Goal: Information Seeking & Learning: Learn about a topic

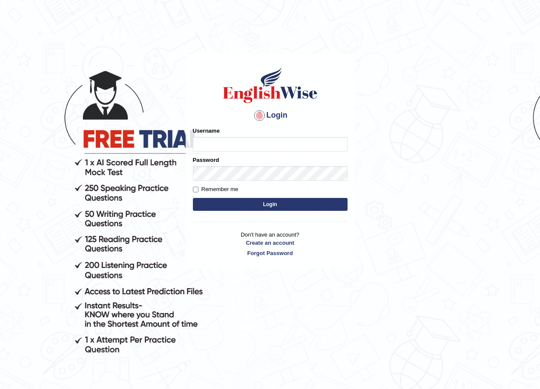
click at [227, 142] on input "Username" at bounding box center [270, 144] width 155 height 15
click at [230, 139] on input "Username" at bounding box center [270, 144] width 155 height 15
type input "susmitas_parramatta"
click at [251, 205] on button "Login" at bounding box center [270, 204] width 155 height 13
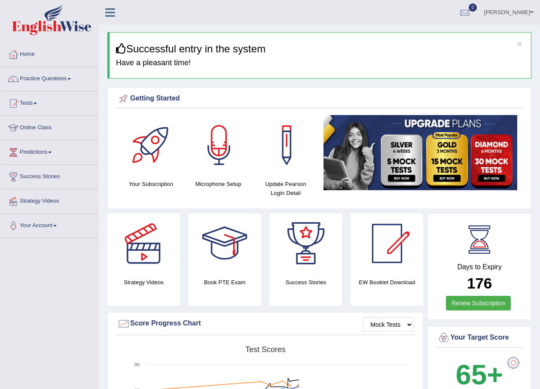
click at [49, 80] on link "Practice Questions" at bounding box center [49, 77] width 98 height 21
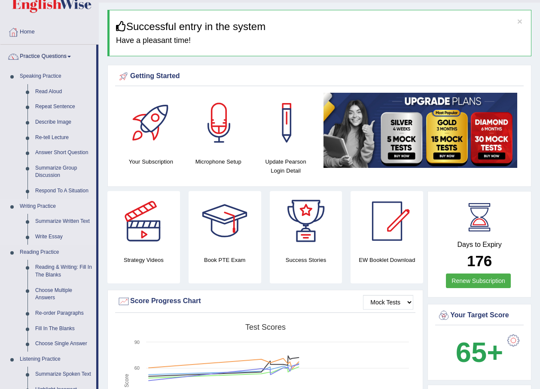
scroll to position [86, 0]
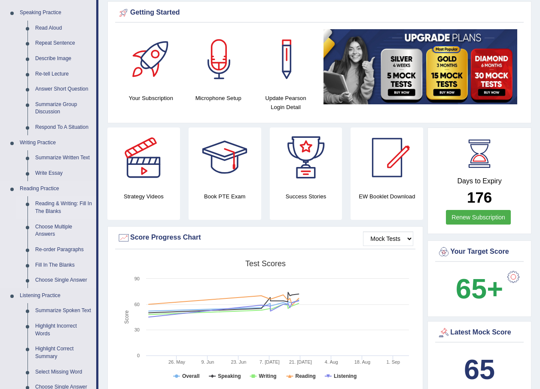
click at [44, 204] on link "Reading & Writing: Fill In The Blanks" at bounding box center [63, 207] width 65 height 23
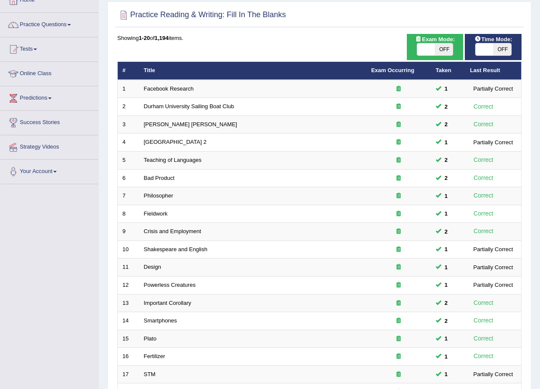
scroll to position [51, 0]
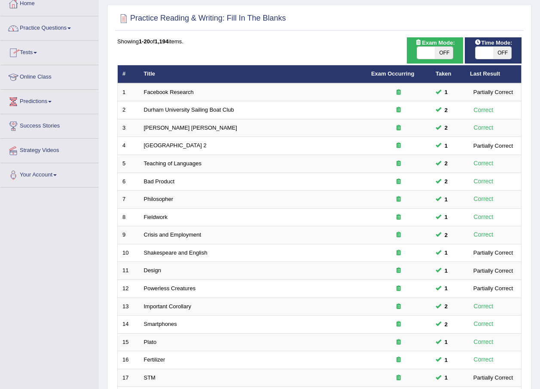
click at [43, 25] on link "Practice Questions" at bounding box center [49, 26] width 98 height 21
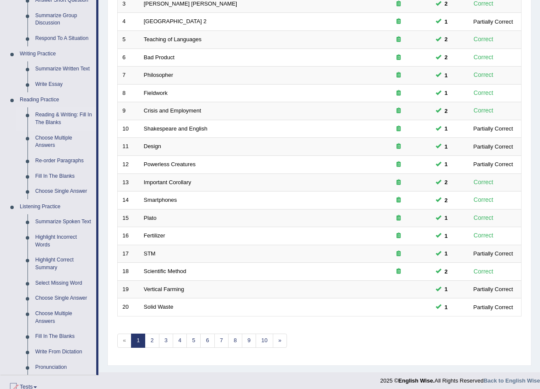
scroll to position [180, 0]
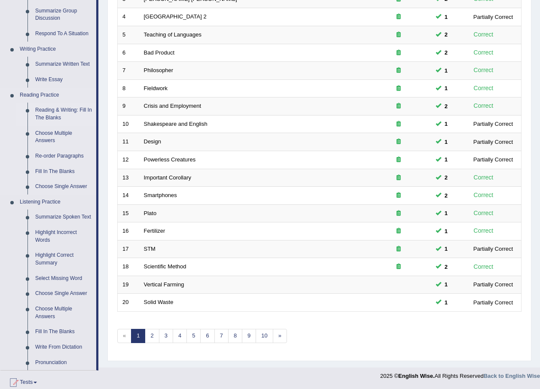
click at [60, 107] on link "Reading & Writing: Fill In The Blanks" at bounding box center [63, 114] width 65 height 23
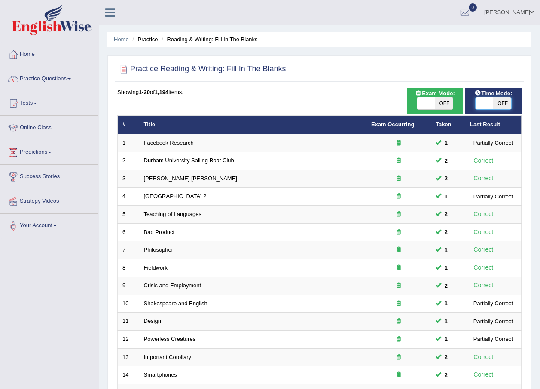
click at [484, 103] on span at bounding box center [485, 104] width 18 height 12
checkbox input "true"
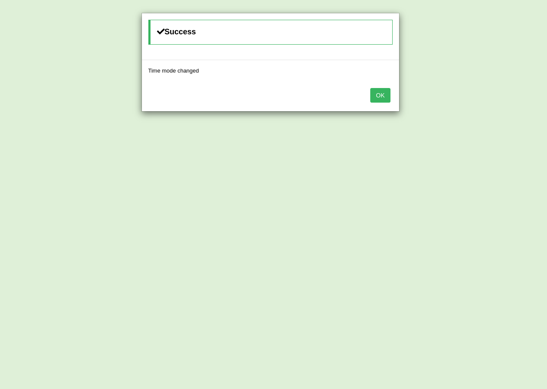
click at [383, 97] on button "OK" at bounding box center [380, 95] width 20 height 15
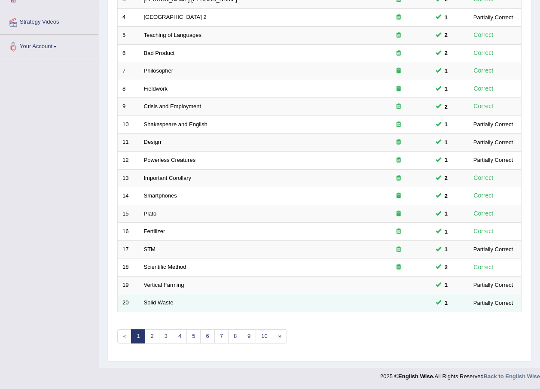
scroll to position [180, 0]
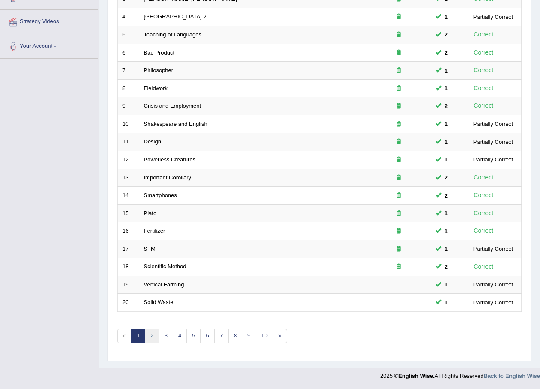
click at [150, 340] on link "2" at bounding box center [152, 336] width 14 height 14
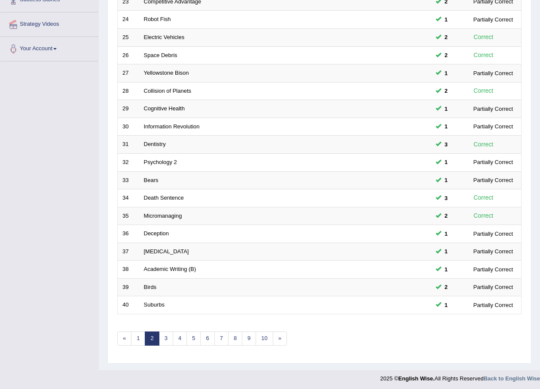
scroll to position [180, 0]
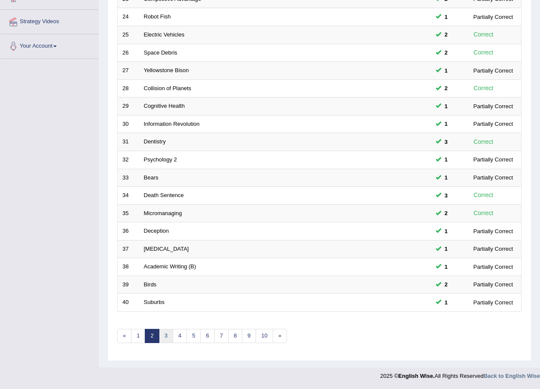
click at [166, 340] on link "3" at bounding box center [166, 336] width 14 height 14
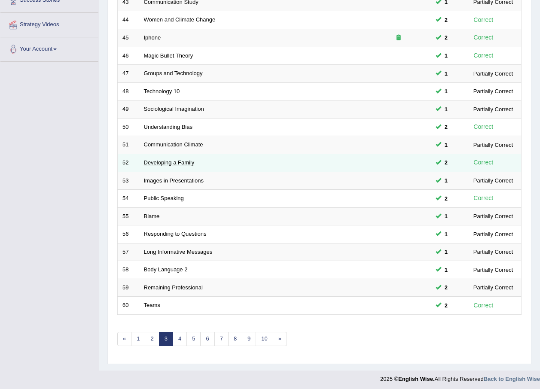
scroll to position [180, 0]
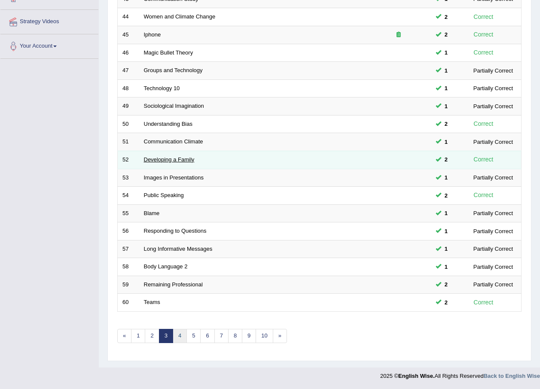
click at [180, 336] on link "4" at bounding box center [180, 336] width 14 height 14
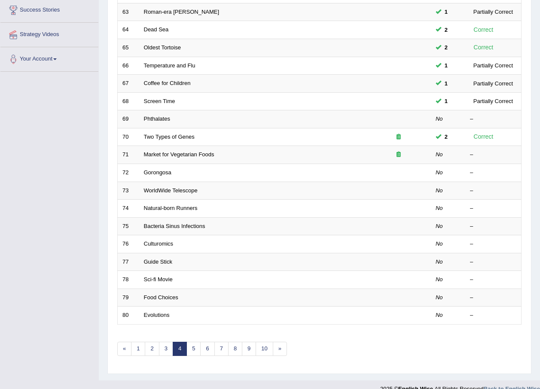
scroll to position [180, 0]
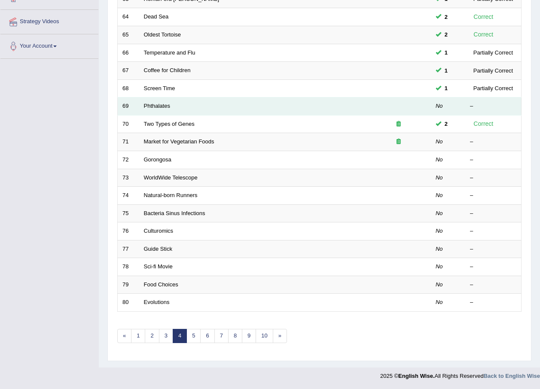
click at [153, 102] on td "Phthalates" at bounding box center [252, 107] width 227 height 18
click at [160, 105] on link "Phthalates" at bounding box center [157, 106] width 26 height 6
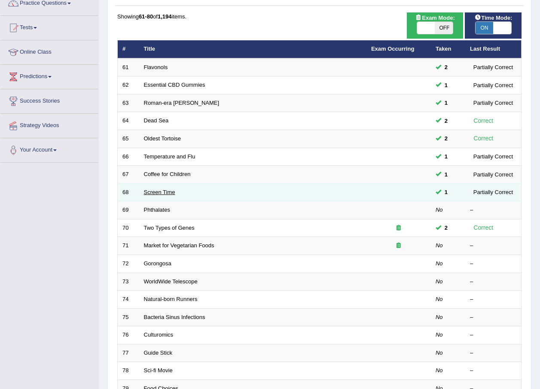
scroll to position [86, 0]
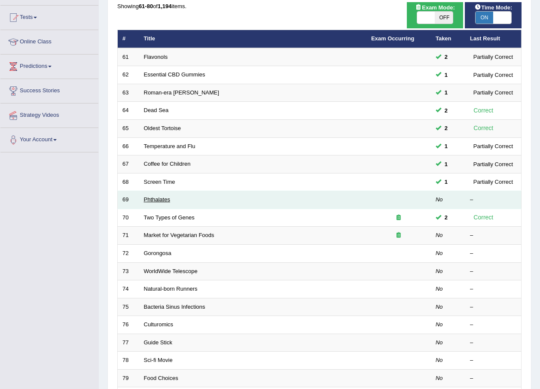
click at [162, 197] on link "Phthalates" at bounding box center [157, 199] width 26 height 6
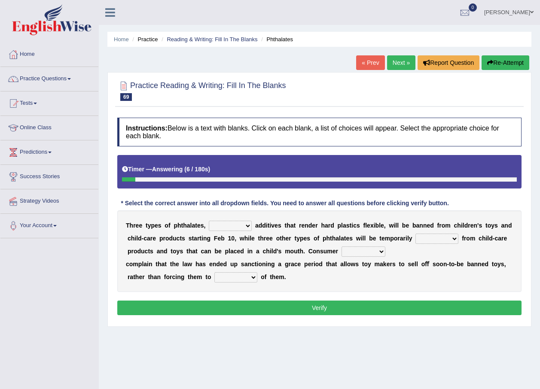
click at [245, 222] on select "nutritional legal expensive chemical" at bounding box center [230, 226] width 43 height 10
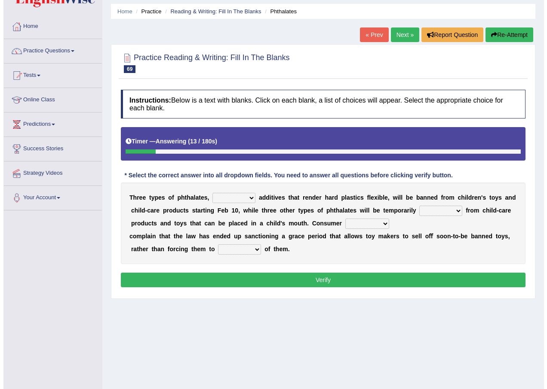
scroll to position [43, 0]
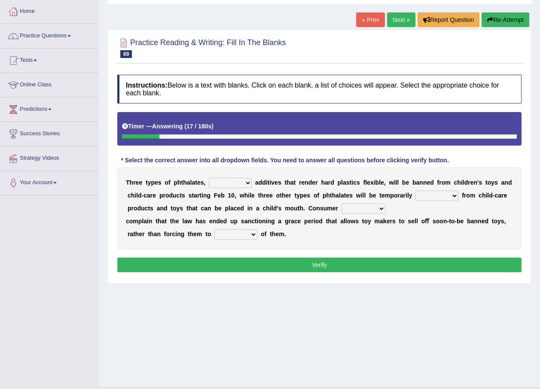
click at [243, 181] on select "nutritional legal expensive chemical" at bounding box center [230, 183] width 43 height 10
select select "chemical"
click at [209, 178] on select "nutritional legal expensive chemical" at bounding box center [230, 183] width 43 height 10
click at [420, 196] on select "originated collected prohibited examined" at bounding box center [437, 196] width 43 height 10
select select "prohibited"
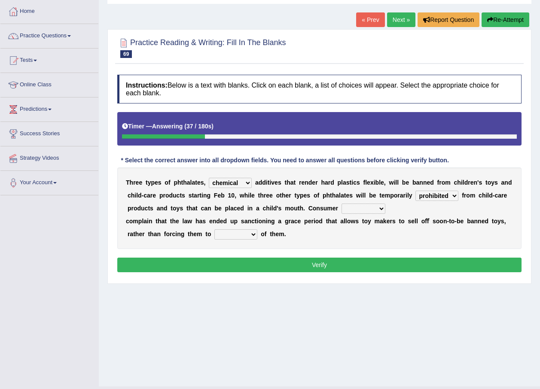
click at [416, 191] on select "originated collected prohibited examined" at bounding box center [437, 196] width 43 height 10
click at [342, 208] on select "fellows dictators candidates advocates" at bounding box center [364, 209] width 44 height 10
select select "advocates"
click at [342, 204] on select "fellows dictators candidates advocates" at bounding box center [364, 209] width 44 height 10
click at [228, 234] on select "deal boast deprive dispose" at bounding box center [235, 235] width 43 height 10
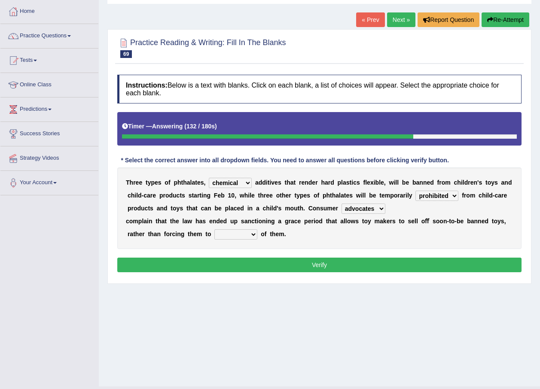
select select "dispose"
click at [214, 230] on select "deal boast deprive dispose" at bounding box center [235, 235] width 43 height 10
click at [243, 265] on button "Verify" at bounding box center [319, 265] width 404 height 15
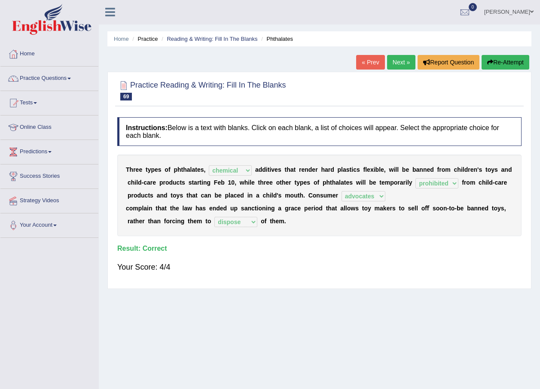
scroll to position [0, 0]
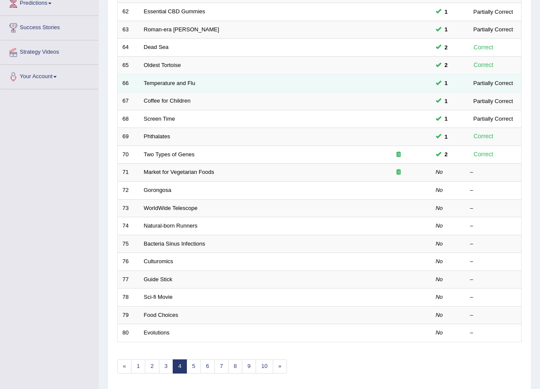
scroll to position [172, 0]
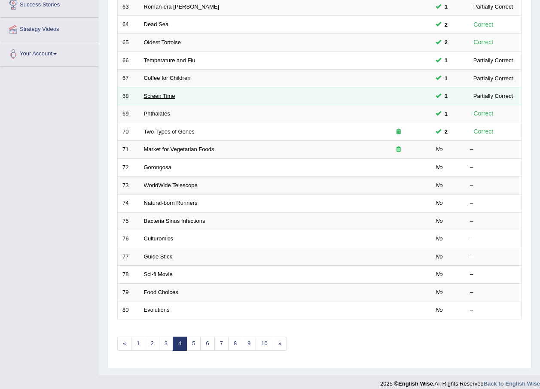
click at [150, 98] on link "Screen Time" at bounding box center [159, 96] width 31 height 6
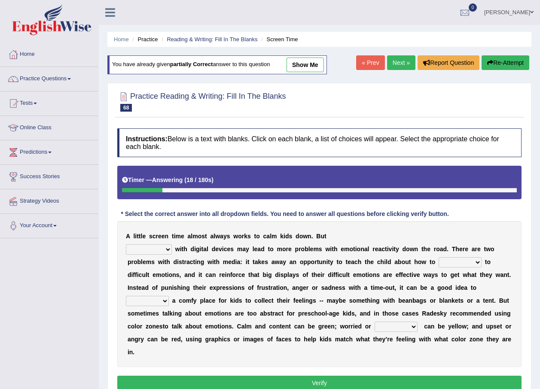
scroll to position [62, 0]
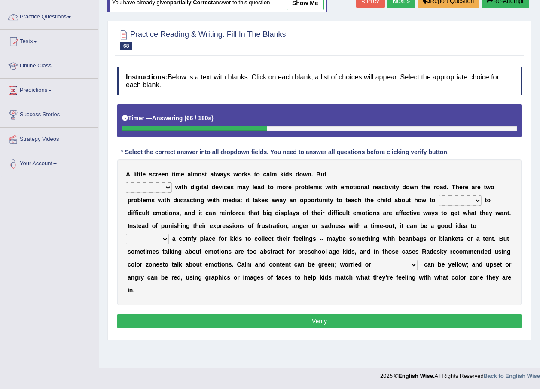
click at [165, 187] on select "consulting reminding suspending soothing" at bounding box center [149, 188] width 46 height 10
select select "soothing"
click at [126, 183] on select "consulting reminding suspending soothing" at bounding box center [149, 188] width 46 height 10
click at [439, 198] on select "comfort respond interact dominate" at bounding box center [460, 201] width 43 height 10
select select "respond"
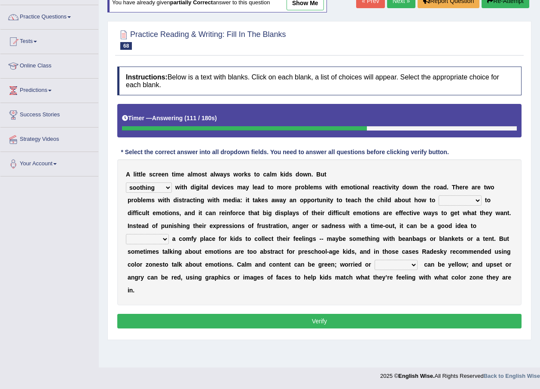
click at [439, 196] on select "comfort respond interact dominate" at bounding box center [460, 201] width 43 height 10
click at [169, 234] on select "take for set up take into set out" at bounding box center [147, 239] width 43 height 10
select select "set up"
click at [169, 234] on select "take for set up take into set out" at bounding box center [147, 239] width 43 height 10
click at [375, 261] on select "agitated educated [PERSON_NAME]" at bounding box center [396, 265] width 43 height 10
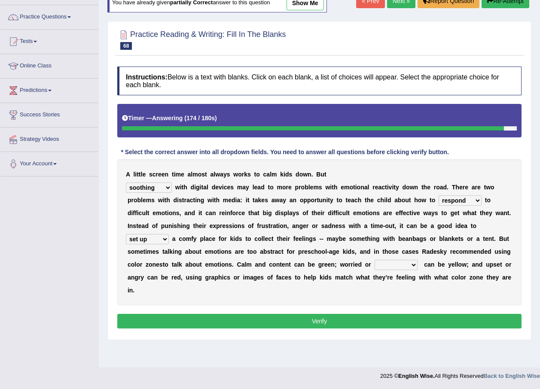
select select "agitated"
click at [375, 260] on select "agitated educated agape allocated" at bounding box center [396, 265] width 43 height 10
click at [375, 261] on select "agitated educated agape allocated" at bounding box center [396, 265] width 43 height 10
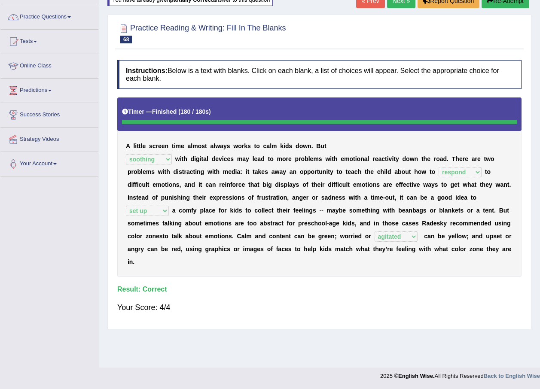
scroll to position [19, 0]
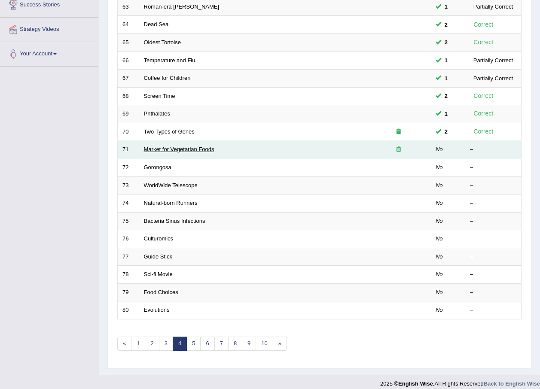
click at [195, 152] on link "Market for Vegetarian Foods" at bounding box center [179, 149] width 70 height 6
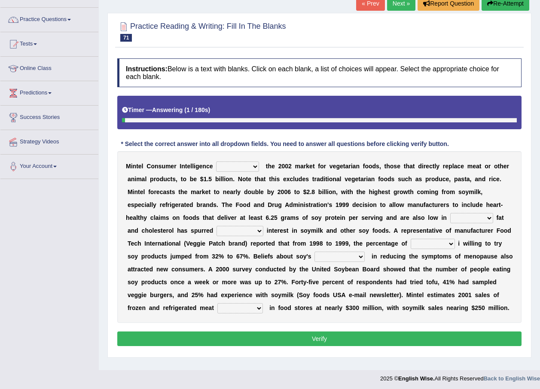
scroll to position [62, 0]
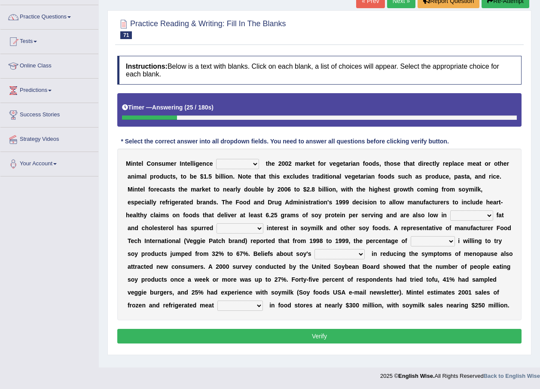
click at [229, 162] on select "deals fulfills creates estimates" at bounding box center [237, 164] width 43 height 10
click at [216, 159] on select "deals fulfills creates estimates" at bounding box center [237, 164] width 43 height 10
click at [231, 162] on select "deals fulfills creates estimates" at bounding box center [237, 164] width 43 height 10
select select "fulfills"
click at [216, 159] on select "deals fulfills creates estimates" at bounding box center [237, 164] width 43 height 10
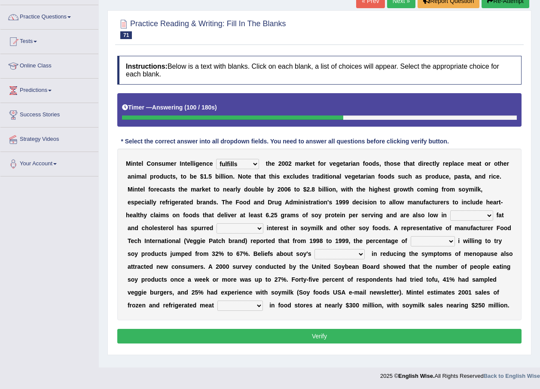
click at [232, 163] on select "deals fulfills creates estimates" at bounding box center [237, 164] width 43 height 10
click at [450, 212] on select "saturated solid acid liquid" at bounding box center [471, 216] width 43 height 10
select select "saturated"
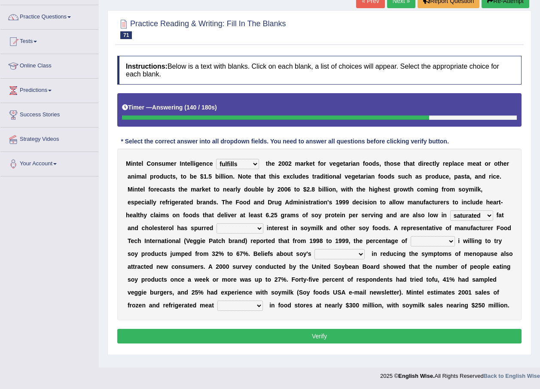
click at [450, 211] on select "saturated solid acid liquid" at bounding box center [471, 216] width 43 height 10
click at [263, 224] on select "good big tremendous extreme" at bounding box center [240, 229] width 47 height 10
select select "tremendous"
click at [263, 224] on select "good big tremendous extreme" at bounding box center [240, 229] width 47 height 10
click at [411, 239] on select "guests consumers customers clients" at bounding box center [433, 241] width 44 height 10
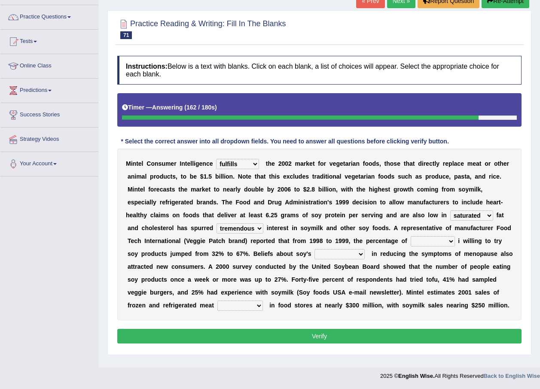
select select "consumers"
click at [411, 236] on select "guests consumers customers clients" at bounding box center [433, 241] width 44 height 10
click at [315, 251] on select "effectiveness timeliness efficiency goodness" at bounding box center [340, 254] width 50 height 10
select select "effectiveness"
click at [315, 249] on select "effectiveness timeliness efficiency goodness" at bounding box center [340, 254] width 50 height 10
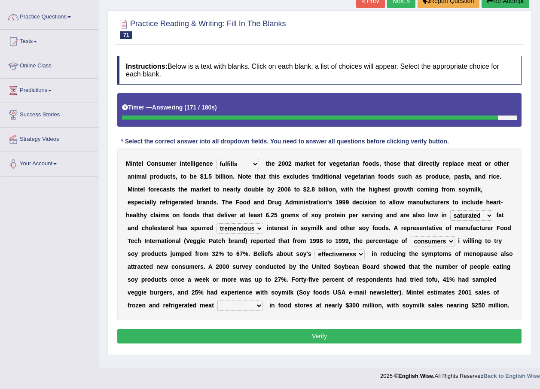
click at [263, 301] on select "foods choices staffs alternatives" at bounding box center [241, 306] width 46 height 10
select select "choices"
click at [263, 301] on select "foods choices staffs alternatives" at bounding box center [241, 306] width 46 height 10
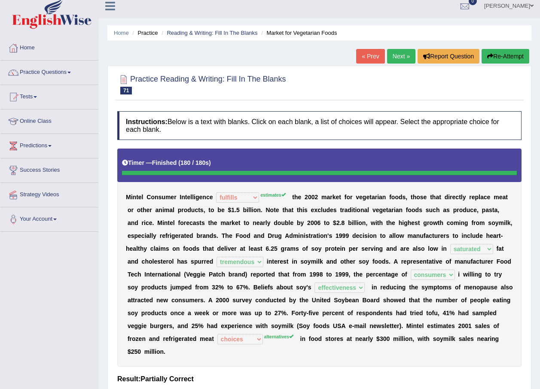
scroll to position [0, 0]
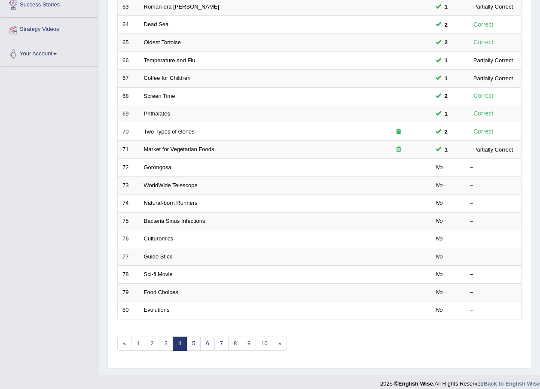
scroll to position [172, 0]
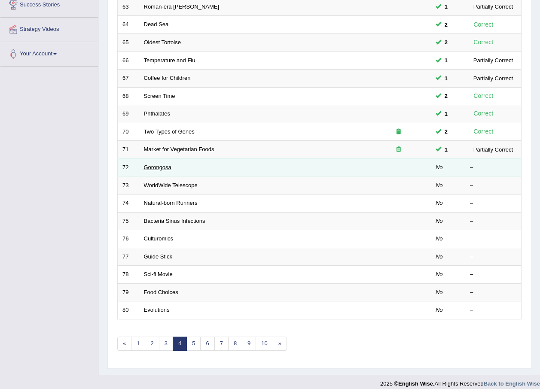
click at [161, 167] on link "Gorongosa" at bounding box center [158, 167] width 28 height 6
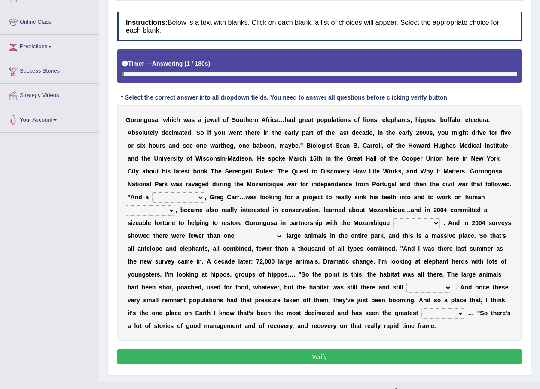
scroll to position [107, 0]
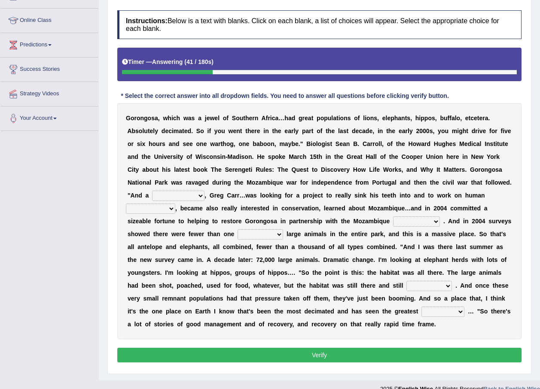
click at [205, 191] on select "passion solstice ballast philanthropist" at bounding box center [178, 196] width 52 height 10
select select "philanthropist"
click at [205, 191] on select "passion solstice ballast philanthropist" at bounding box center [178, 196] width 52 height 10
click at [175, 204] on select "negligence prevalence development malevolence" at bounding box center [150, 209] width 49 height 10
select select "development"
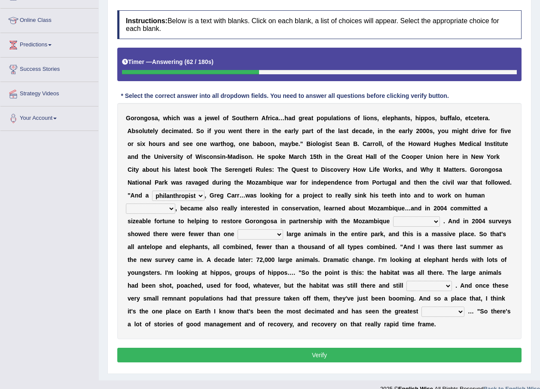
click at [175, 204] on select "negligence prevalence development malevolence" at bounding box center [150, 209] width 49 height 10
click at [393, 221] on select "parliament semanticist government journalist" at bounding box center [416, 222] width 47 height 10
select select "government"
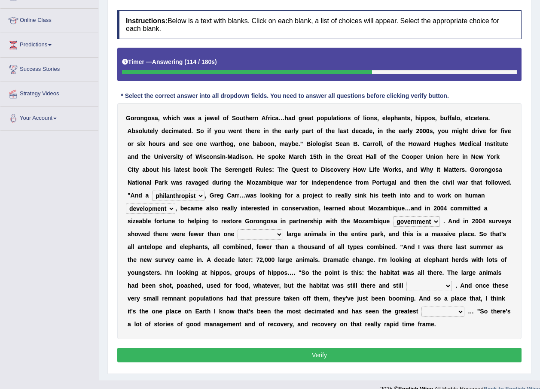
click at [393, 217] on select "parliament semanticist government journalist" at bounding box center [416, 222] width 47 height 10
click at [283, 230] on select "deflowered embowered roundest thousand" at bounding box center [261, 235] width 46 height 10
select select "thousand"
click at [283, 230] on select "deflowered embowered roundest thousand" at bounding box center [261, 235] width 46 height 10
click at [407, 287] on select "assertive incidental compulsive productive" at bounding box center [430, 286] width 46 height 10
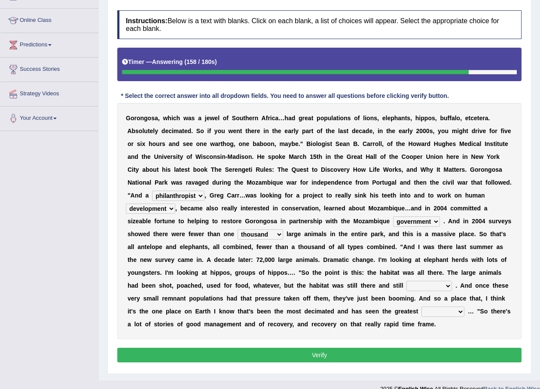
select select "productive"
click at [407, 281] on select "assertive incidental compulsive productive" at bounding box center [430, 286] width 46 height 10
click at [407, 283] on select "assertive incidental compulsive productive" at bounding box center [430, 286] width 46 height 10
click at [422, 312] on select "recovery efficacy golly stumpy" at bounding box center [443, 312] width 43 height 10
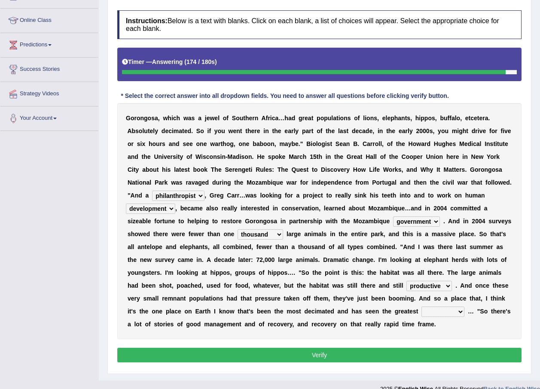
select select "efficacy"
click at [422, 307] on select "recovery efficacy golly stumpy" at bounding box center [443, 312] width 43 height 10
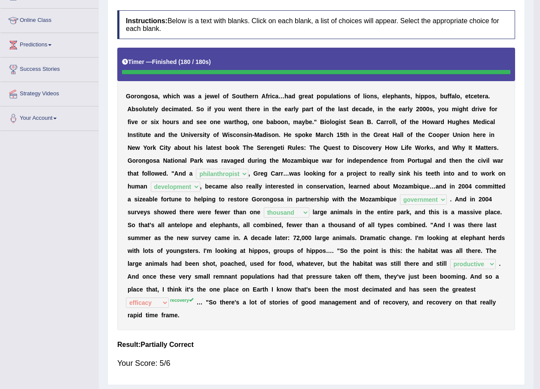
scroll to position [84, 0]
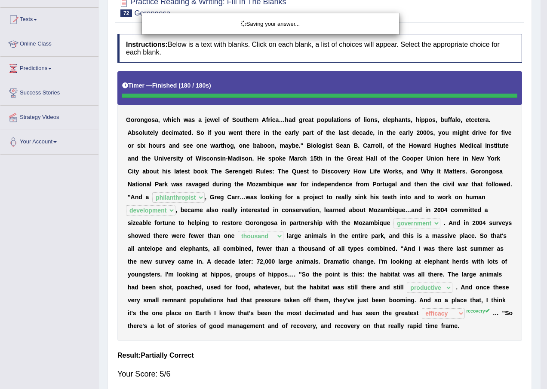
click at [150, 311] on div "Saving your answer..." at bounding box center [273, 194] width 547 height 389
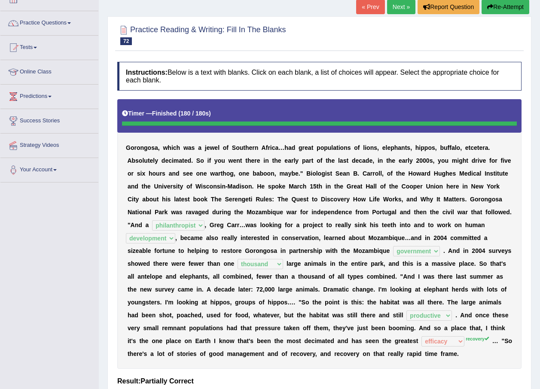
scroll to position [41, 0]
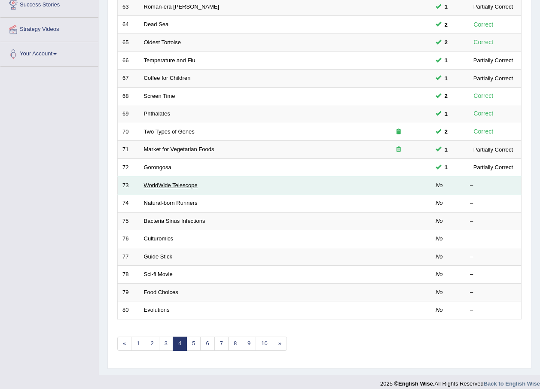
click at [168, 186] on link "WorldWide Telescope" at bounding box center [171, 185] width 54 height 6
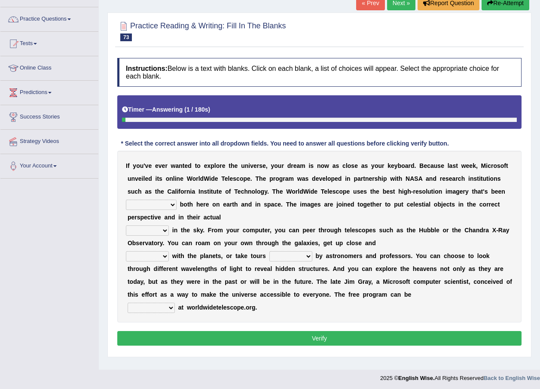
scroll to position [62, 0]
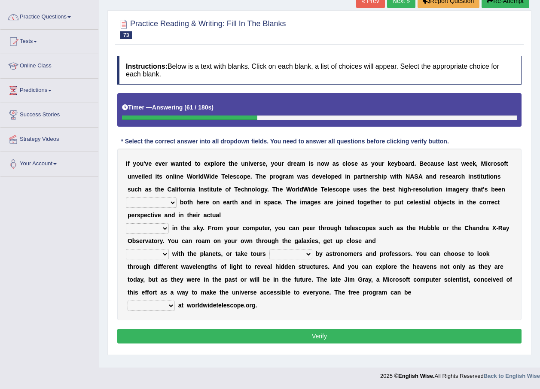
click at [177, 198] on select "degraded ascended remonstrated generated" at bounding box center [151, 203] width 51 height 10
select select "generated"
click at [177, 198] on select "degraded ascended remonstrated generated" at bounding box center [151, 203] width 51 height 10
click at [162, 224] on select "aspects parts conditions positions" at bounding box center [147, 229] width 43 height 10
select select "positions"
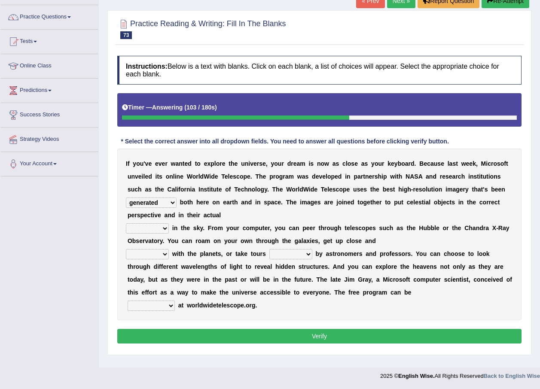
click at [126, 224] on select "aspects parts conditions positions" at bounding box center [147, 229] width 43 height 10
click at [166, 249] on select "personal individual apart polite" at bounding box center [147, 254] width 43 height 10
click at [156, 249] on select "personal individual apart polite" at bounding box center [147, 254] width 43 height 10
select select "individual"
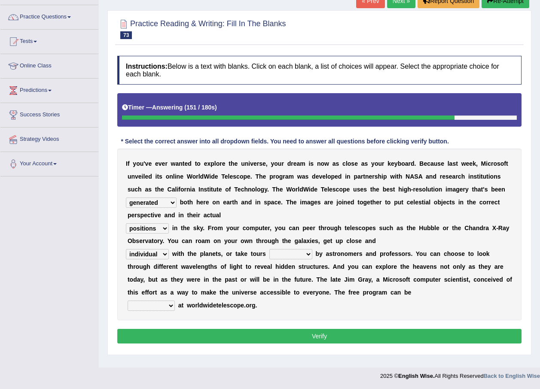
click at [126, 249] on select "personal individual apart polite" at bounding box center [147, 254] width 43 height 10
click at [274, 249] on select "guide guided guiding to guide" at bounding box center [291, 254] width 43 height 10
click at [270, 249] on select "guide guided guiding to guide" at bounding box center [291, 254] width 43 height 10
click at [277, 249] on select "guide guided guiding to guide" at bounding box center [291, 254] width 43 height 10
click at [270, 249] on select "guide guided guiding to guide" at bounding box center [291, 254] width 43 height 10
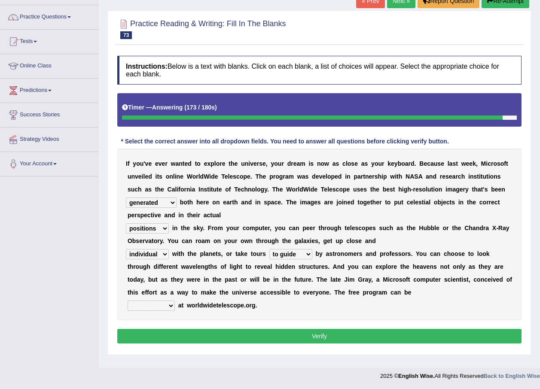
click at [273, 249] on select "guide guided guiding to guide" at bounding box center [291, 254] width 43 height 10
select select "guiding"
click at [270, 249] on select "guide guided guiding to guide" at bounding box center [291, 254] width 43 height 10
click at [154, 301] on select "upheld downloaded loaded posted" at bounding box center [151, 306] width 47 height 10
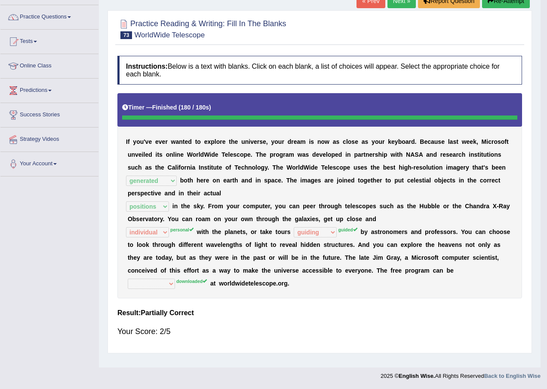
click at [0, 0] on div "Saving your answer..." at bounding box center [0, 0] width 0 height 0
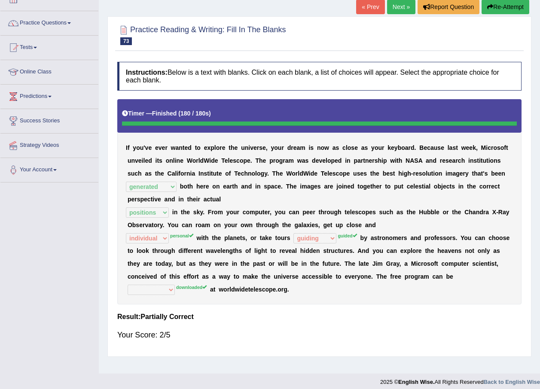
scroll to position [0, 0]
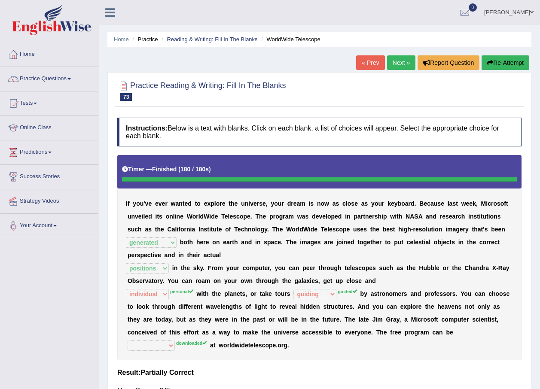
click at [506, 68] on button "Re-Attempt" at bounding box center [506, 62] width 48 height 15
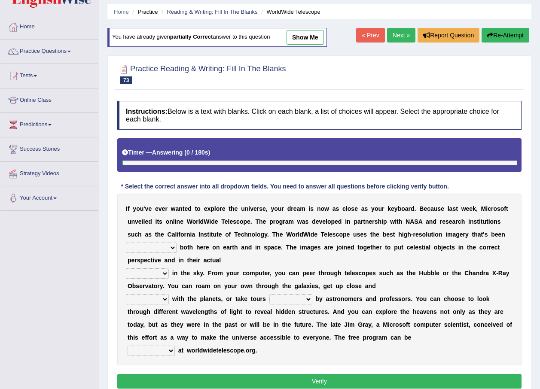
scroll to position [43, 0]
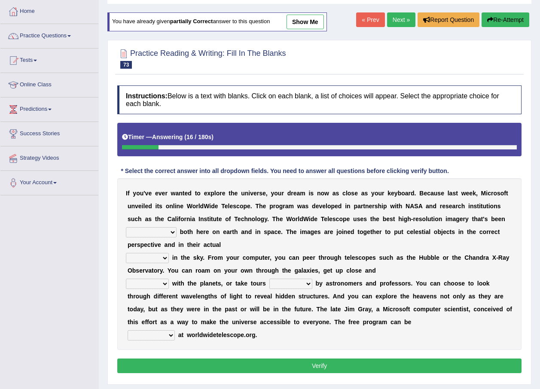
click at [177, 227] on select "degraded ascended remonstrated generated" at bounding box center [151, 232] width 51 height 10
select select "generated"
click at [177, 227] on select "degraded ascended remonstrated generated" at bounding box center [151, 232] width 51 height 10
click at [164, 253] on select "aspects parts conditions positions" at bounding box center [147, 258] width 43 height 10
select select "positions"
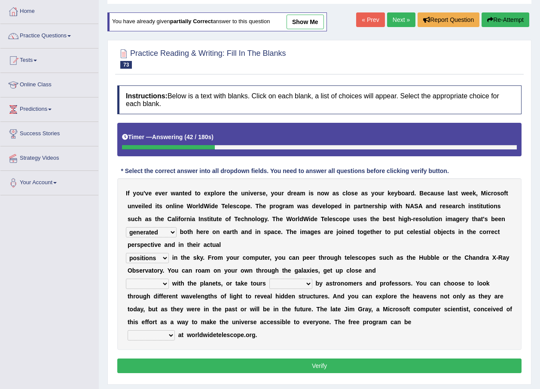
click at [126, 253] on select "aspects parts conditions positions" at bounding box center [147, 258] width 43 height 10
click at [162, 279] on select "personal individual apart polite" at bounding box center [147, 284] width 43 height 10
select select "personal"
click at [126, 279] on select "personal individual apart polite" at bounding box center [147, 284] width 43 height 10
click at [275, 279] on select "guide guided guiding to guide" at bounding box center [291, 284] width 43 height 10
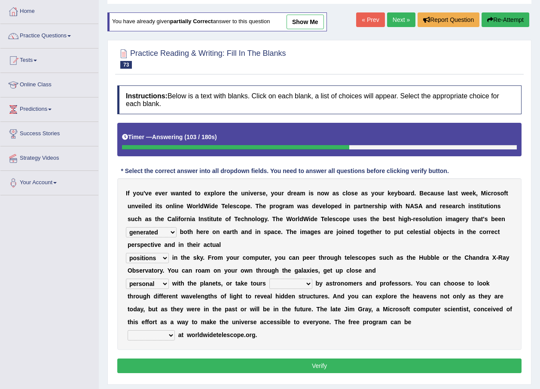
select select "guided"
click at [270, 279] on select "guide guided guiding to guide" at bounding box center [291, 284] width 43 height 10
click at [150, 331] on select "upheld downloaded loaded posted" at bounding box center [151, 336] width 47 height 10
select select "downloaded"
click at [128, 331] on select "upheld downloaded loaded posted" at bounding box center [151, 336] width 47 height 10
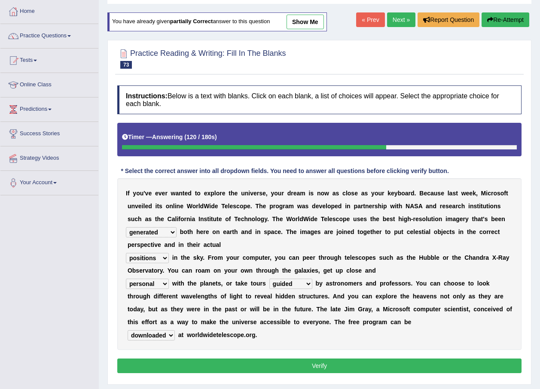
click at [156, 331] on select "upheld downloaded loaded posted" at bounding box center [151, 336] width 47 height 10
click at [278, 359] on button "Verify" at bounding box center [319, 366] width 404 height 15
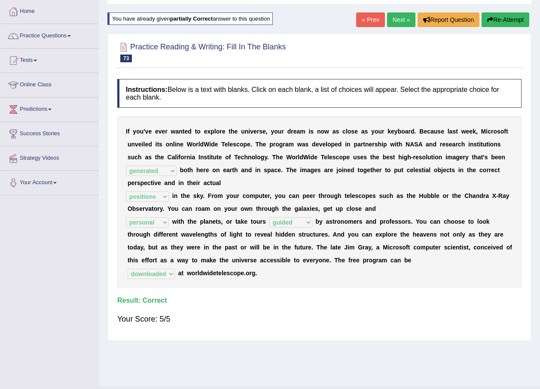
click at [493, 16] on button "Re-Attempt" at bounding box center [506, 19] width 48 height 15
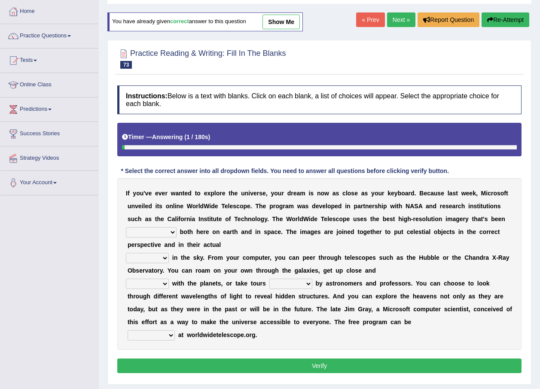
click at [301, 279] on select "guide guided guiding to guide" at bounding box center [291, 284] width 43 height 10
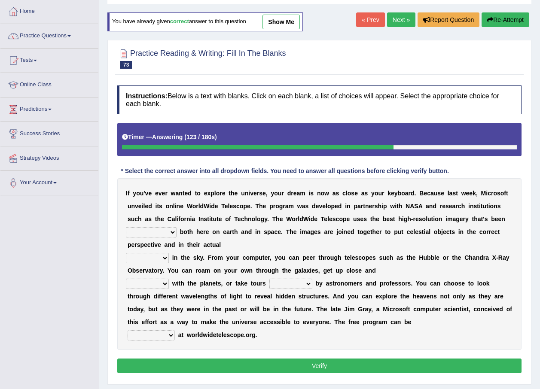
click at [252, 330] on div "I f y o u ' v e e v e r w a n t e d t o e x p l o r e t h e u n i v e r s e , y…" at bounding box center [319, 264] width 404 height 172
click at [168, 331] on select "upheld downloaded loaded posted" at bounding box center [151, 336] width 47 height 10
